Goal: Entertainment & Leisure: Consume media (video, audio)

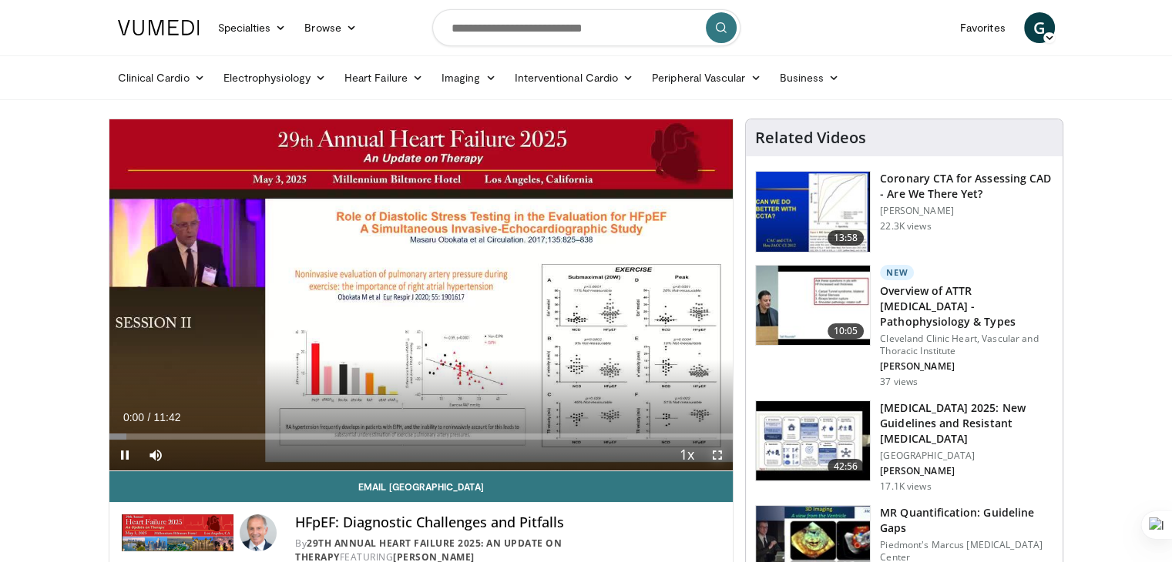
drag, startPoint x: 711, startPoint y: 455, endPoint x: 711, endPoint y: 522, distance: 67.0
click at [711, 455] on span "Video Player" at bounding box center [717, 455] width 31 height 31
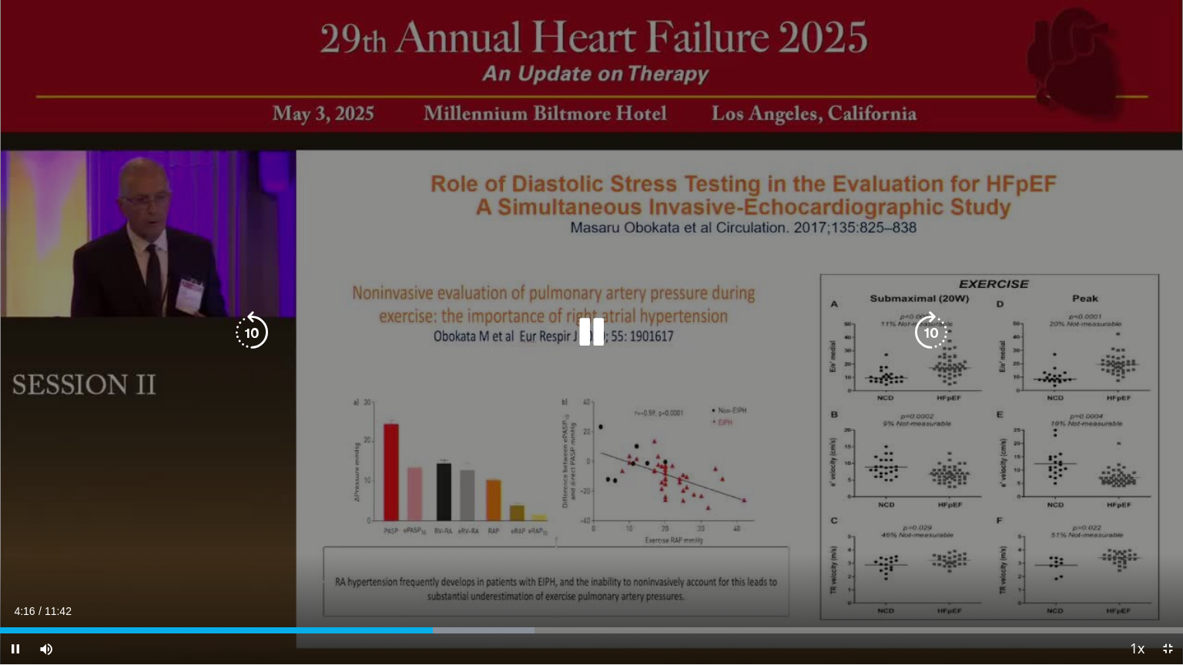
click at [602, 336] on icon "Video Player" at bounding box center [591, 332] width 43 height 43
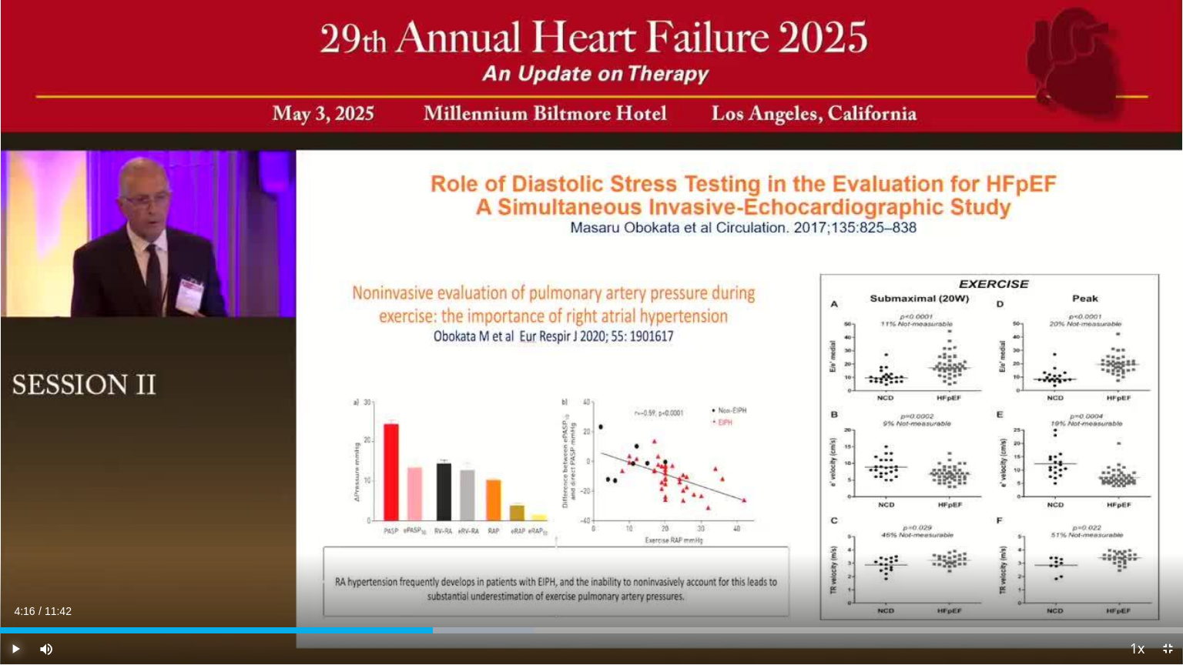
click at [14, 561] on span "Video Player" at bounding box center [15, 649] width 31 height 31
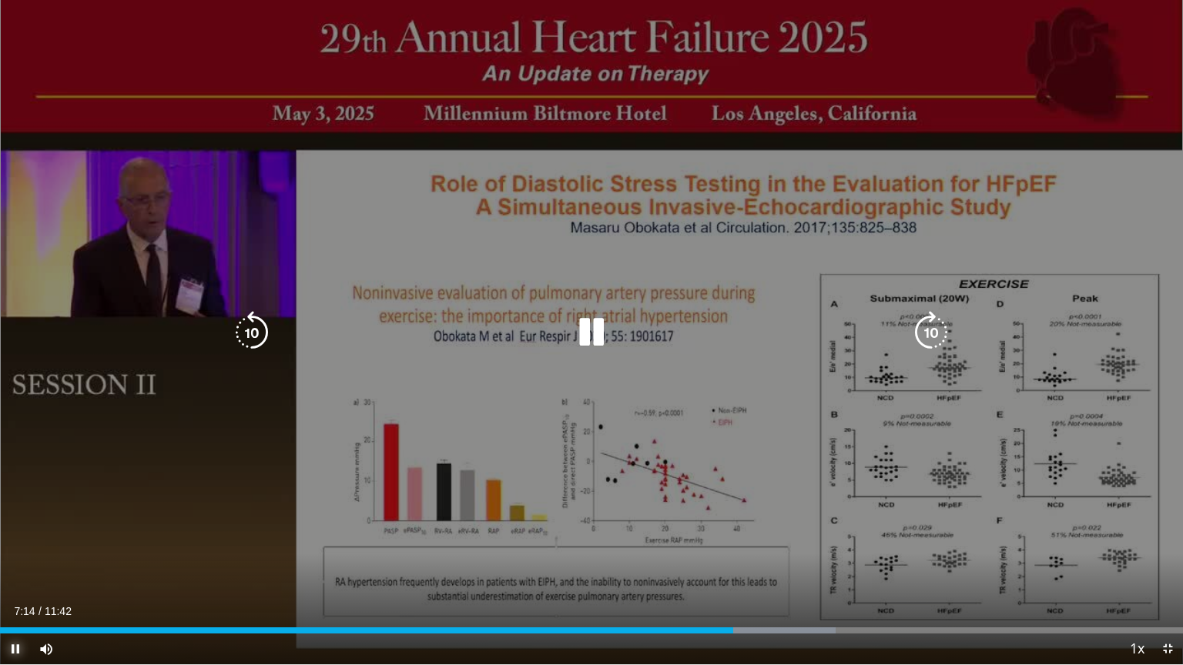
click at [706, 561] on div "07:15" at bounding box center [366, 631] width 733 height 6
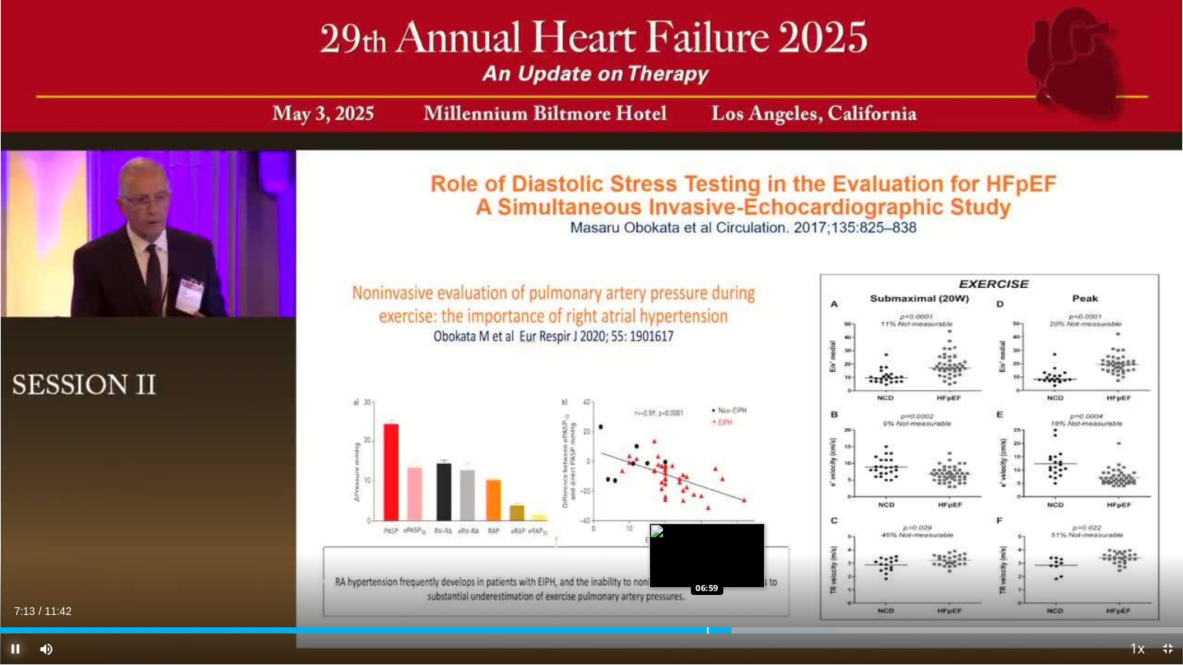
click at [707, 561] on div "Progress Bar" at bounding box center [708, 631] width 2 height 6
